Goal: Information Seeking & Learning: Learn about a topic

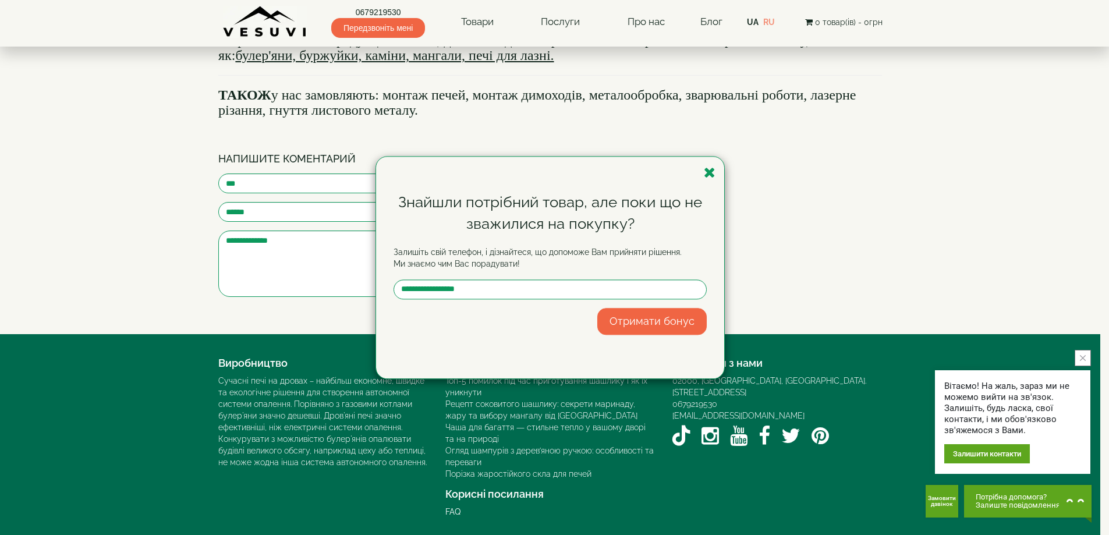
click at [721, 178] on div "Знайшли потрібний товар, але поки що не зважилися на покупку? Залишіть свій тел…" at bounding box center [550, 268] width 348 height 222
click at [715, 176] on div "Знайшли потрібний товар, але поки що не зважилися на покупку? Залишіть свій тел…" at bounding box center [550, 268] width 348 height 222
click at [713, 169] on icon "button" at bounding box center [710, 172] width 12 height 15
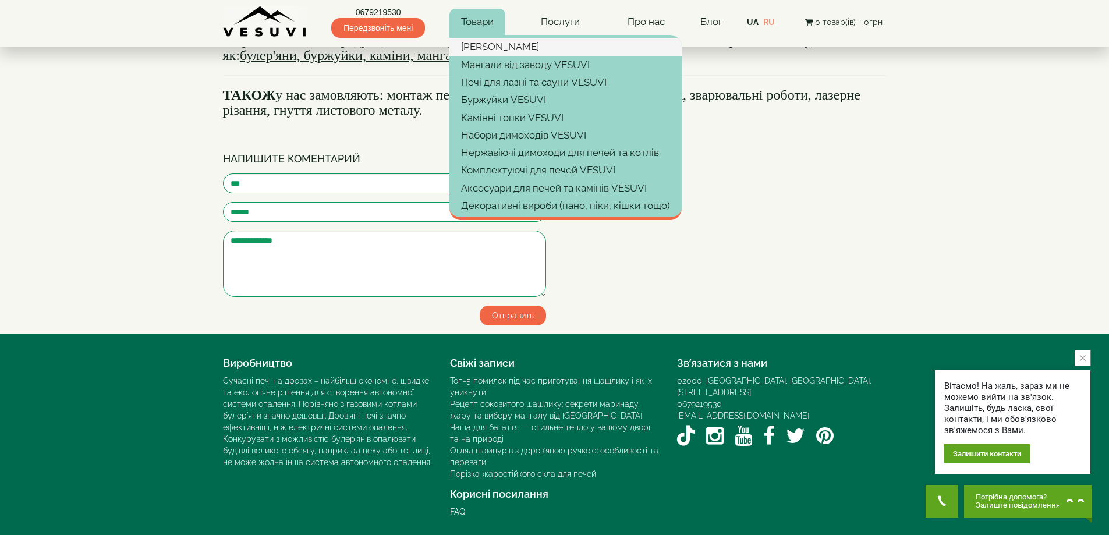
click at [477, 44] on link "[PERSON_NAME]" at bounding box center [565, 46] width 232 height 17
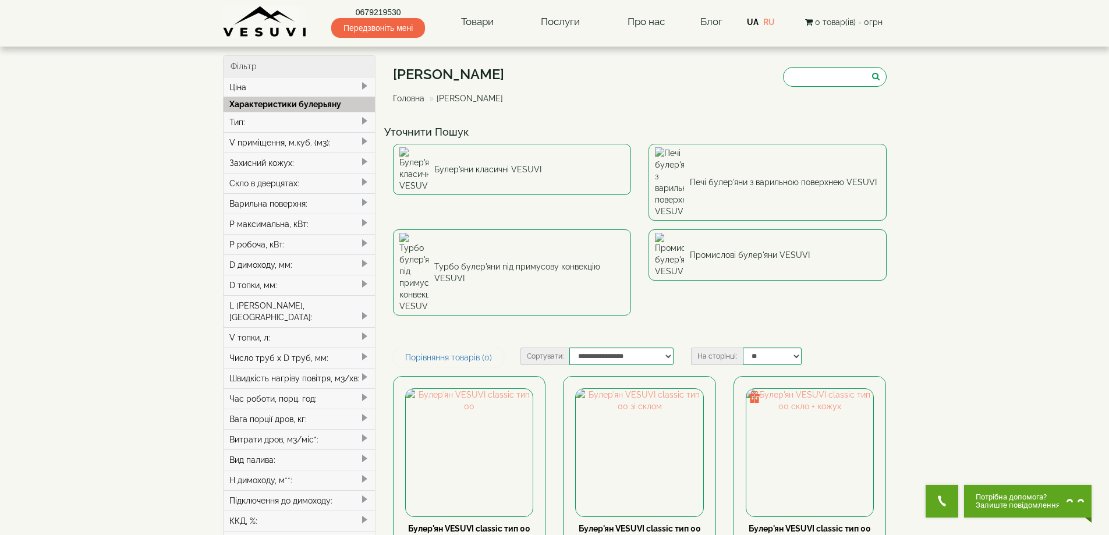
click at [253, 126] on div "Тип:" at bounding box center [300, 122] width 152 height 20
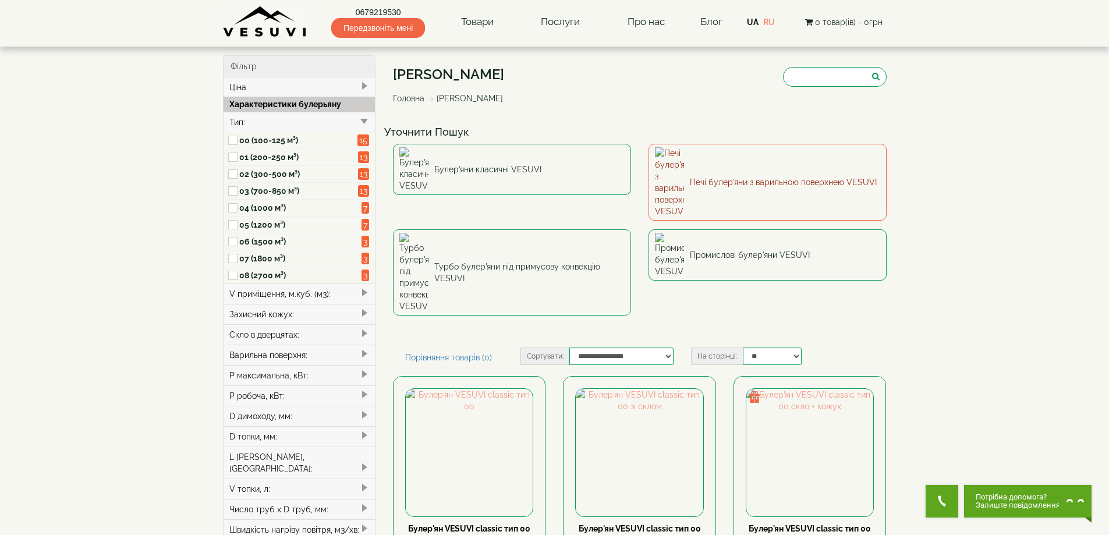
click at [741, 161] on link "Печі булер'яни з варильною поверхнею VESUVI" at bounding box center [768, 182] width 238 height 77
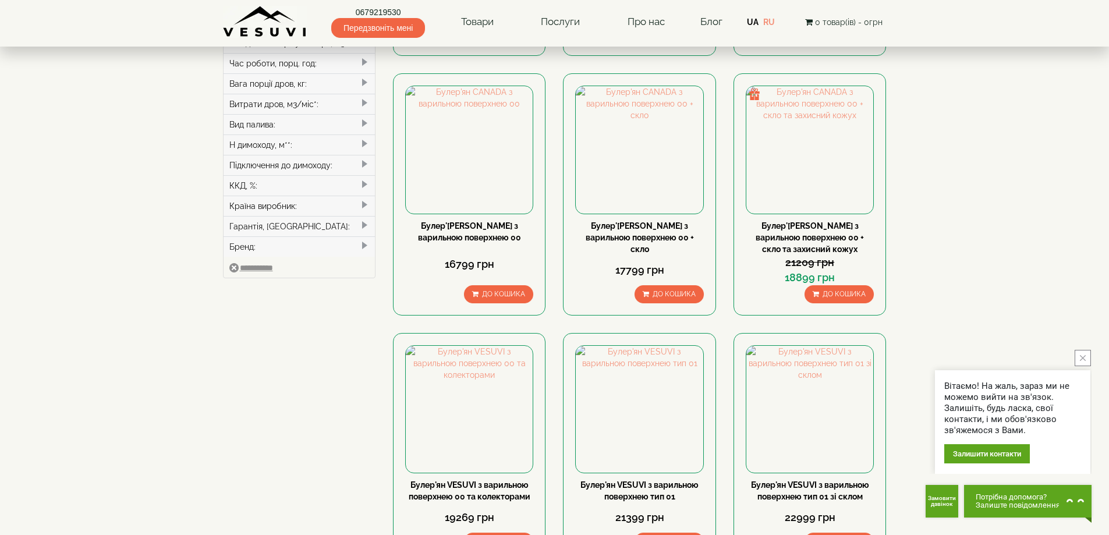
scroll to position [58, 0]
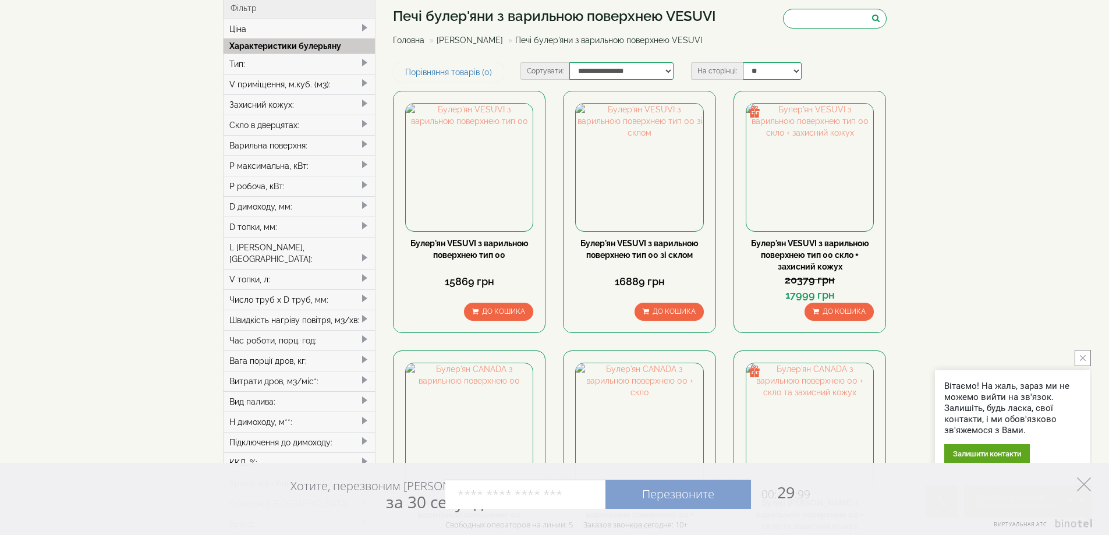
click at [1087, 487] on polygon at bounding box center [1084, 484] width 14 height 14
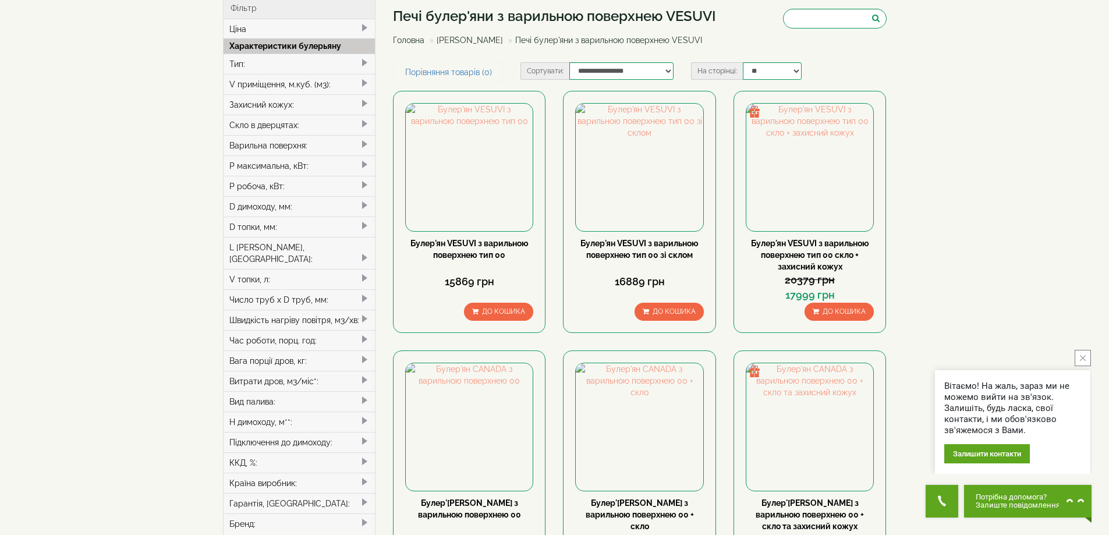
click at [1084, 356] on icon "close button" at bounding box center [1083, 358] width 6 height 6
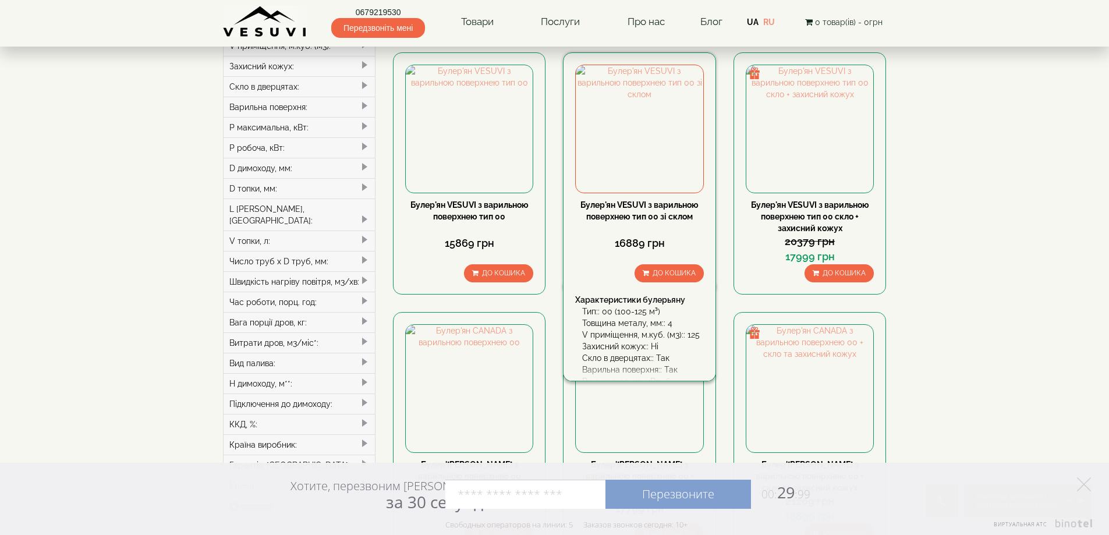
scroll to position [116, 0]
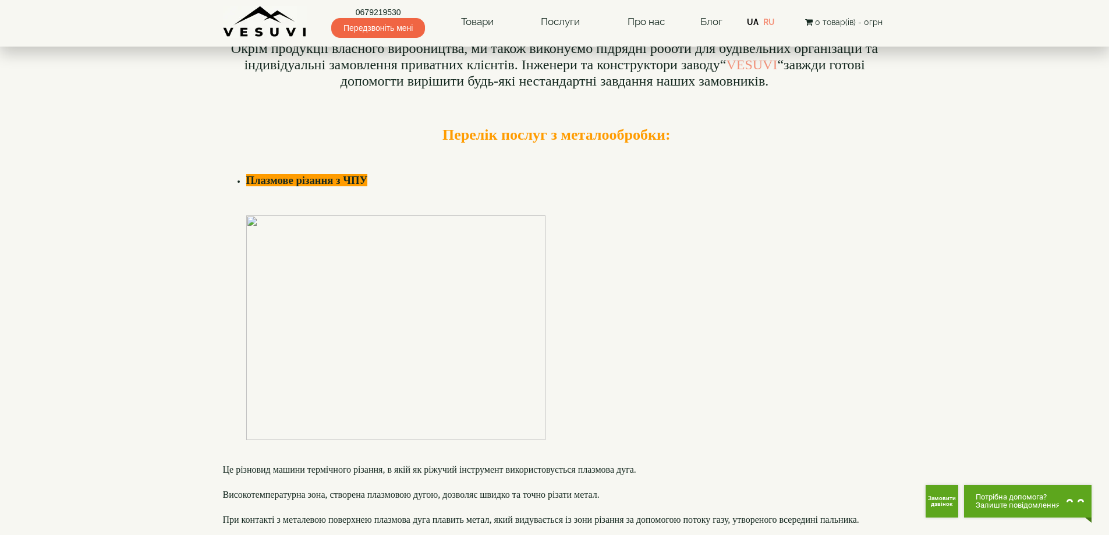
scroll to position [291, 0]
